Goal: Task Accomplishment & Management: Use online tool/utility

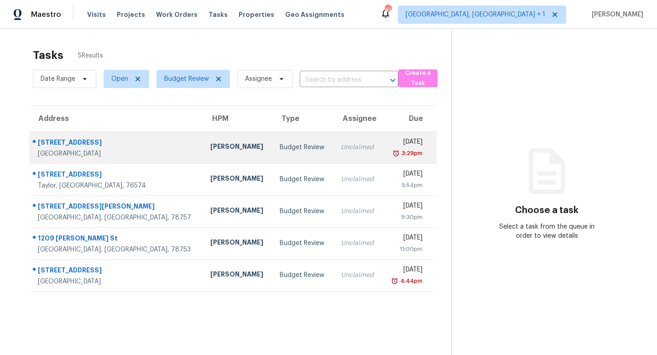
click at [210, 145] on div "[PERSON_NAME]" at bounding box center [237, 147] width 55 height 11
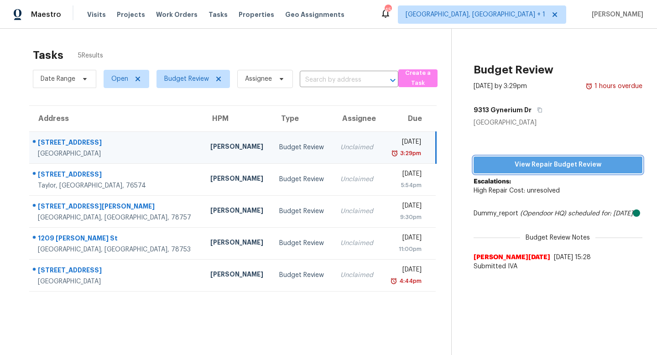
click at [515, 161] on span "View Repair Budget Review" at bounding box center [558, 164] width 154 height 11
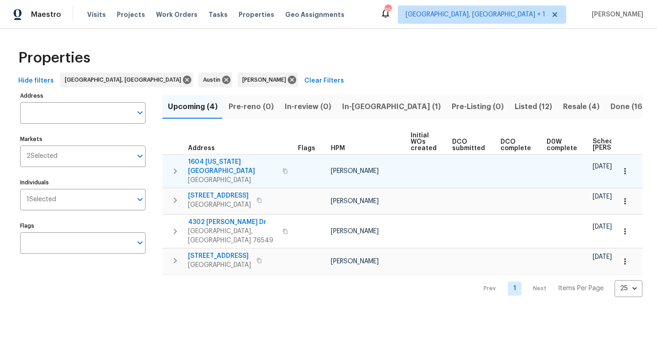
click at [207, 162] on span "1604 Arkansas Ave" at bounding box center [232, 166] width 89 height 18
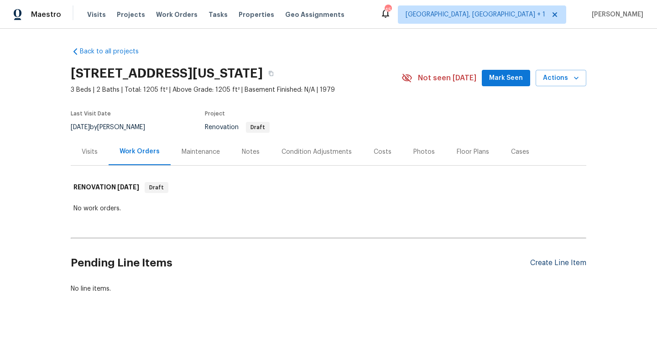
click at [540, 262] on div "Create Line Item" at bounding box center [558, 263] width 56 height 9
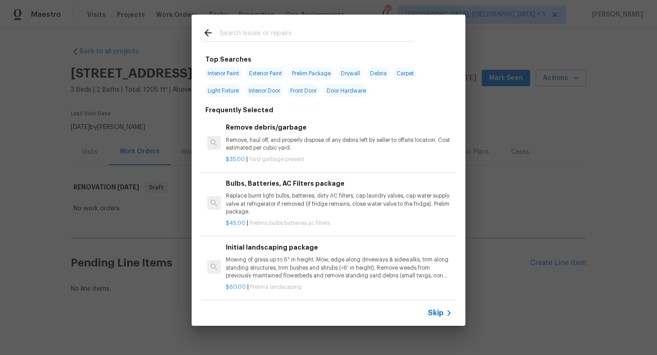
click at [255, 33] on input "text" at bounding box center [316, 34] width 193 height 14
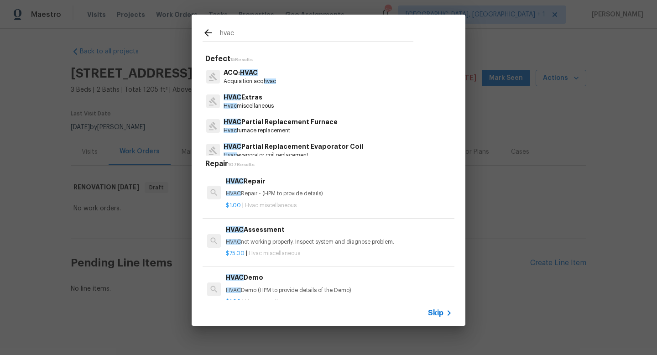
type input "hvac"
click at [250, 73] on span "HVAC" at bounding box center [249, 72] width 18 height 6
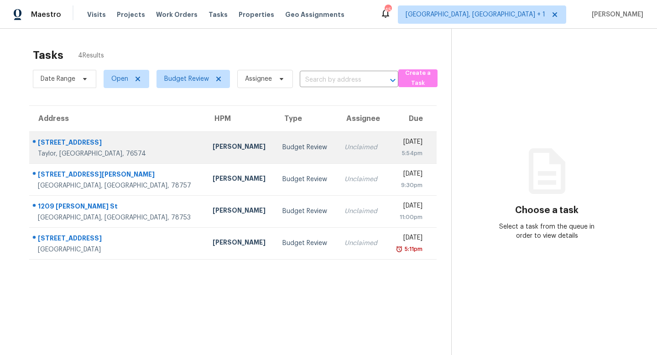
click at [213, 151] on div "[PERSON_NAME]" at bounding box center [241, 147] width 56 height 11
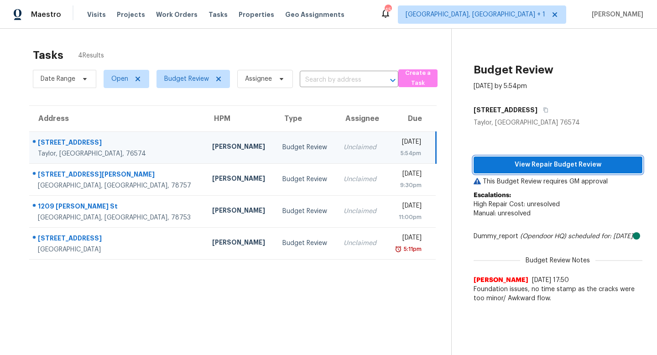
click at [515, 164] on span "View Repair Budget Review" at bounding box center [558, 164] width 154 height 11
